Goal: Task Accomplishment & Management: Manage account settings

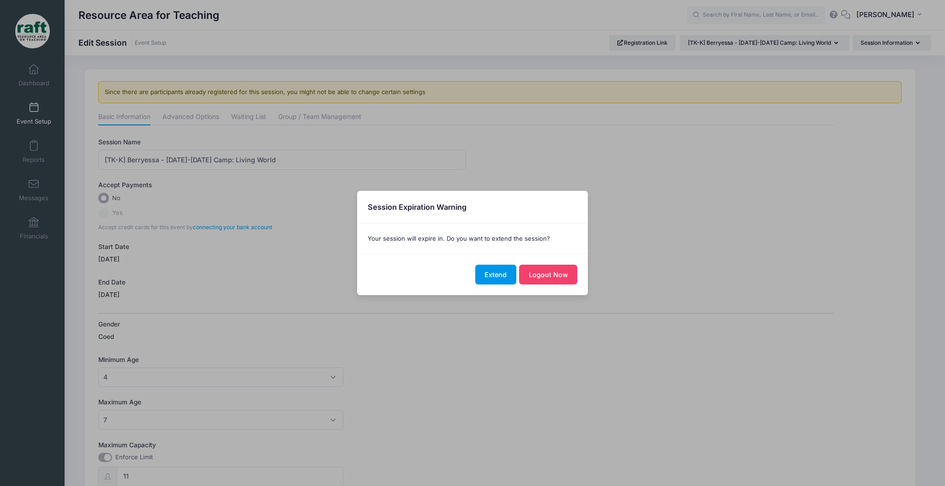
click at [493, 276] on button "Extend" at bounding box center [495, 275] width 41 height 20
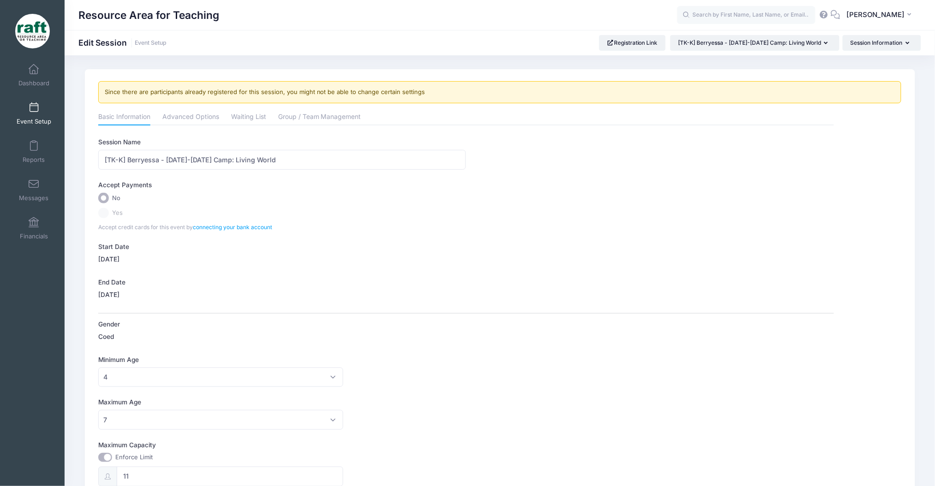
click at [54, 106] on div "Event Setup" at bounding box center [34, 113] width 62 height 38
click at [26, 118] on span "Event Setup" at bounding box center [34, 122] width 35 height 8
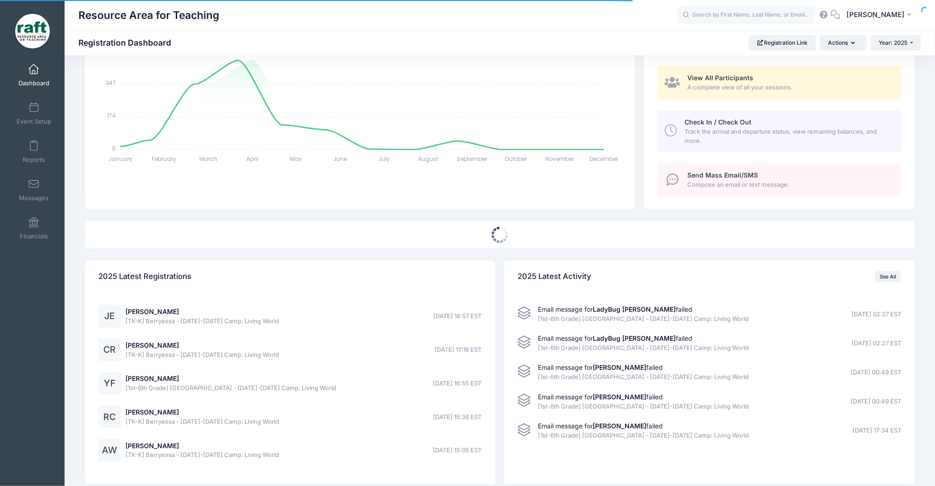
scroll to position [102, 0]
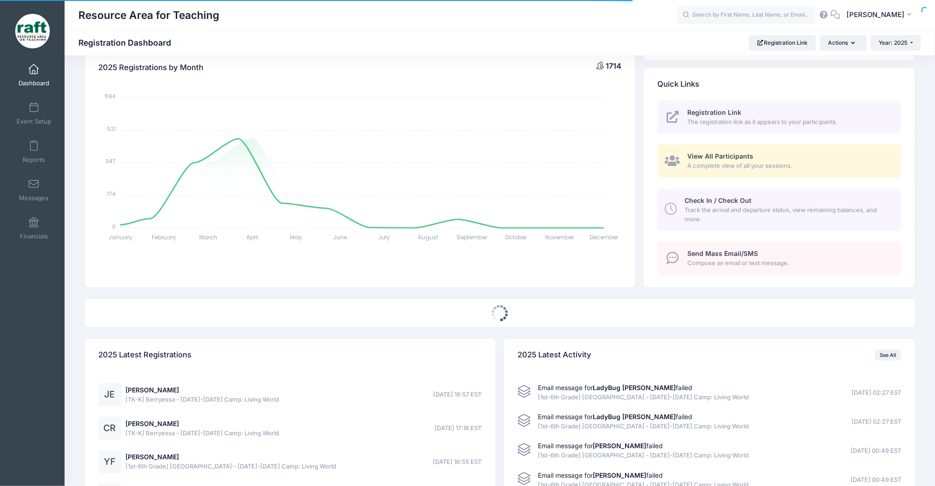
select select
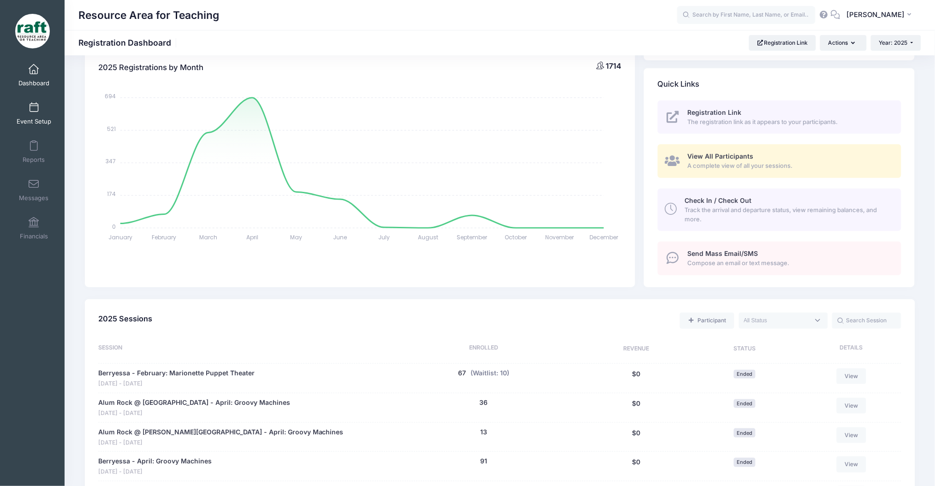
click at [25, 113] on link "Event Setup" at bounding box center [34, 113] width 44 height 32
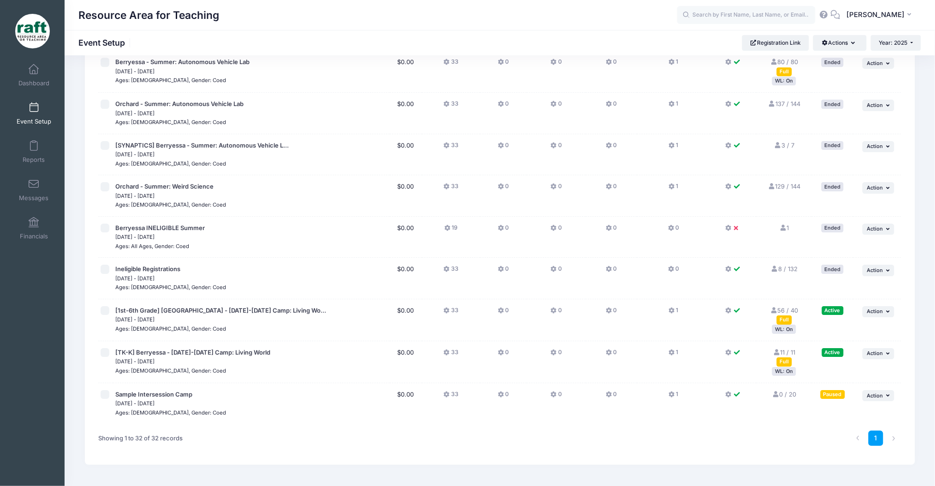
scroll to position [1040, 0]
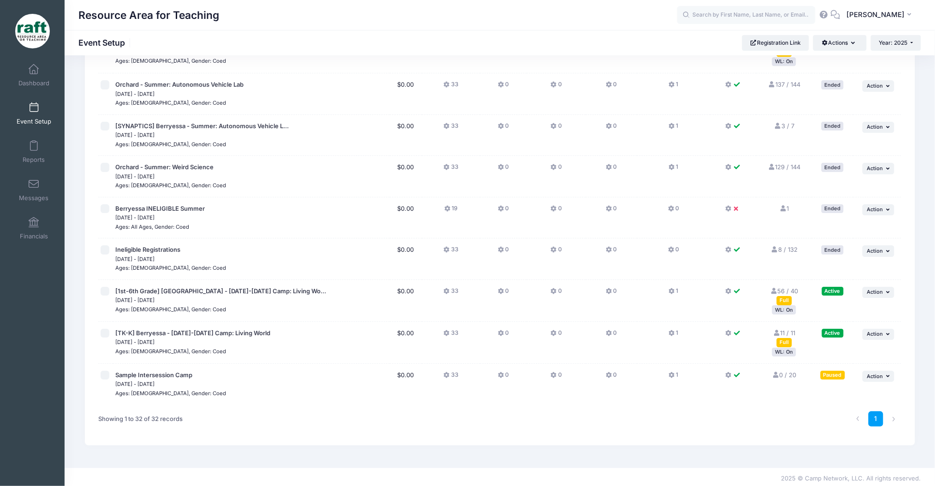
click at [780, 329] on link "11 / 11 Full" at bounding box center [784, 337] width 23 height 17
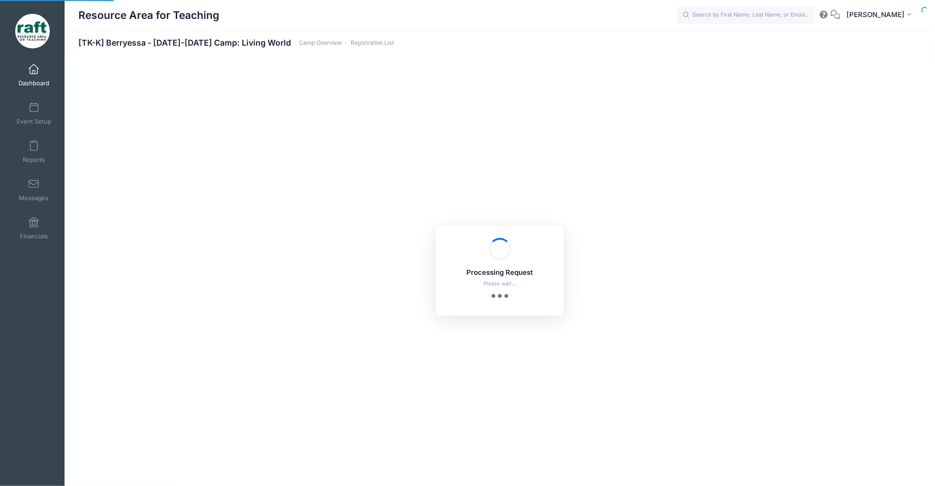
select select "10"
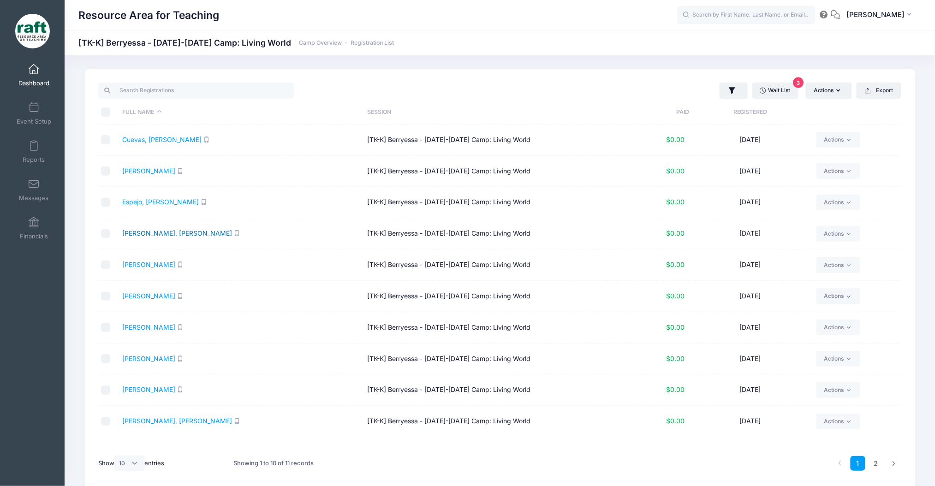
click at [160, 232] on link "[PERSON_NAME]" at bounding box center [177, 233] width 110 height 8
click at [776, 88] on link "Wait List 3" at bounding box center [775, 91] width 46 height 16
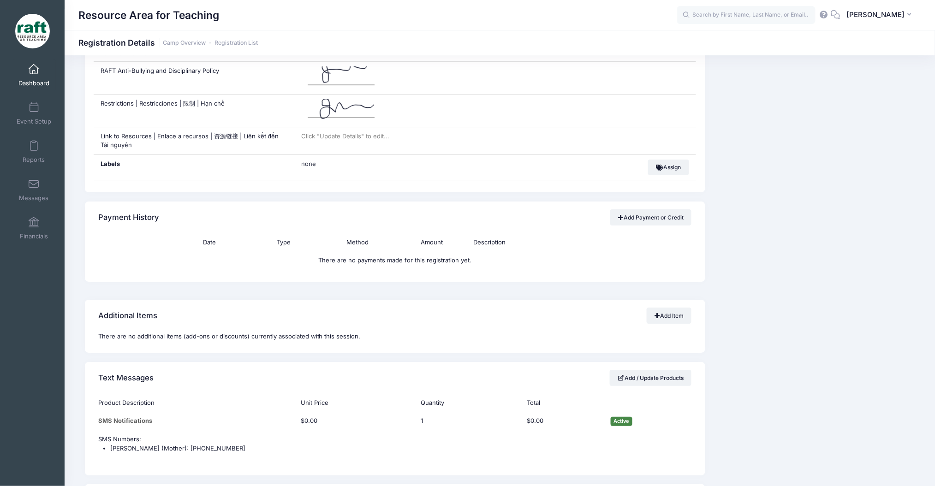
scroll to position [1168, 0]
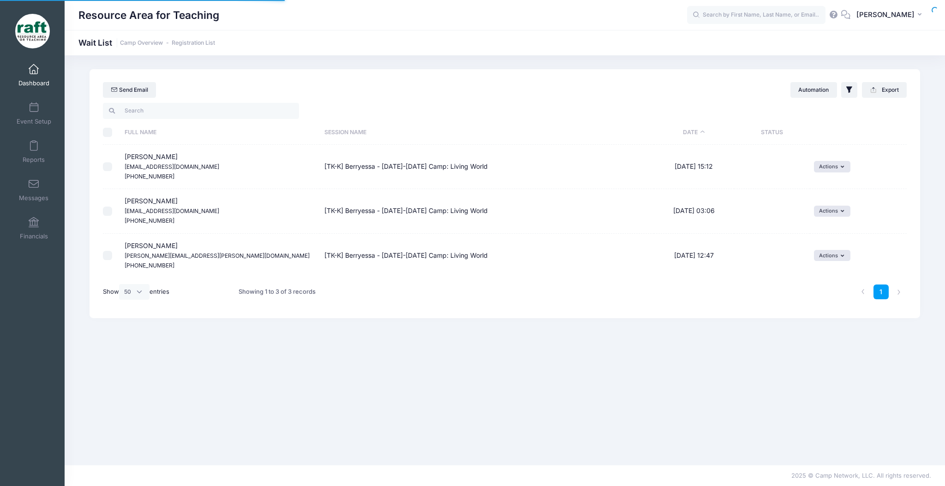
select select "50"
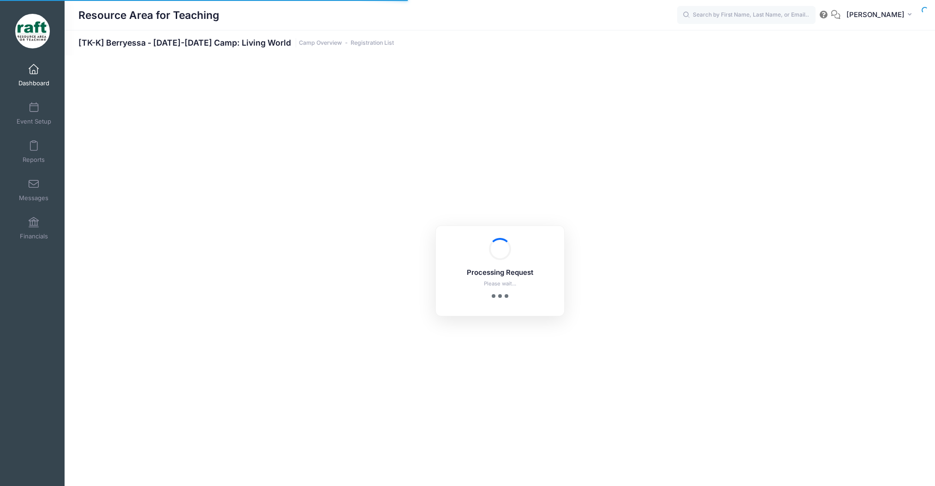
select select "10"
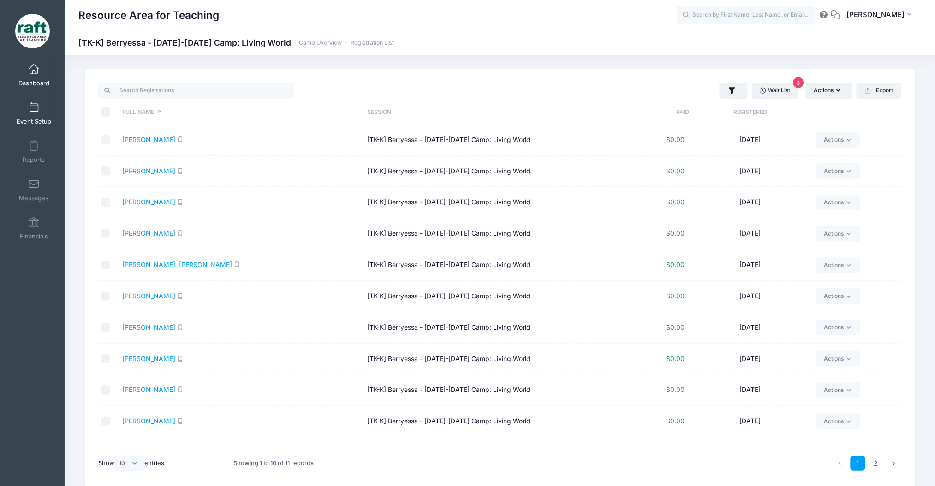
click at [34, 113] on link "Event Setup" at bounding box center [34, 113] width 44 height 32
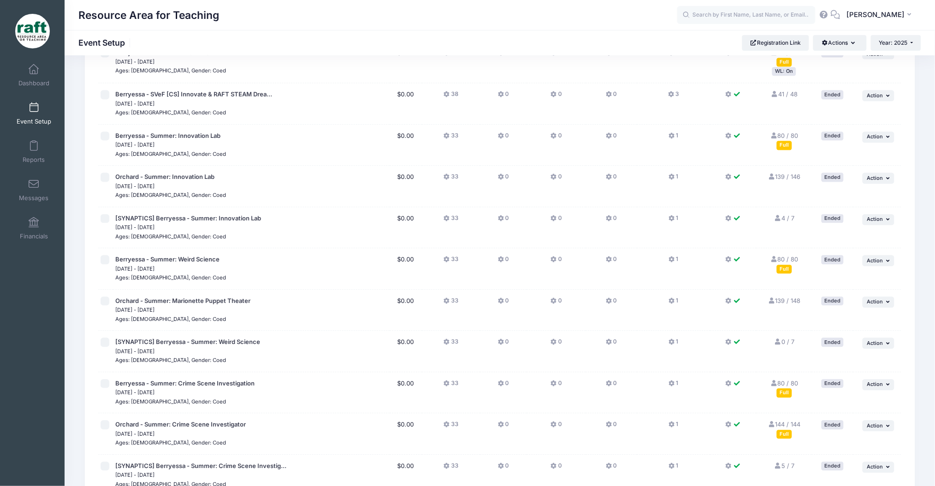
scroll to position [861, 0]
